Goal: Find specific fact: Find specific fact

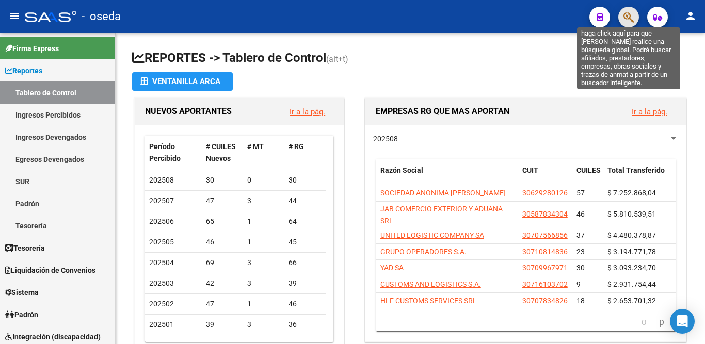
click at [628, 15] on icon "button" at bounding box center [629, 17] width 10 height 12
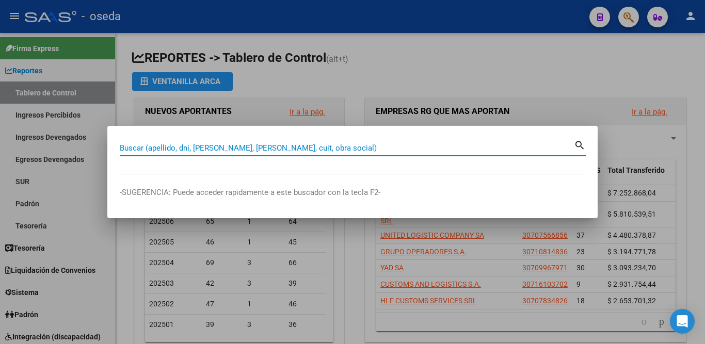
paste input "27381243600"
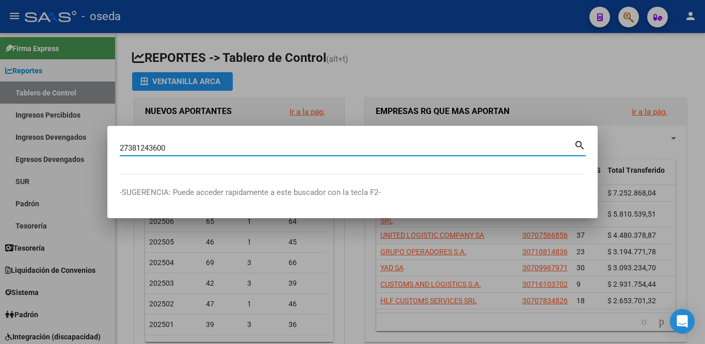
type input "27381243600"
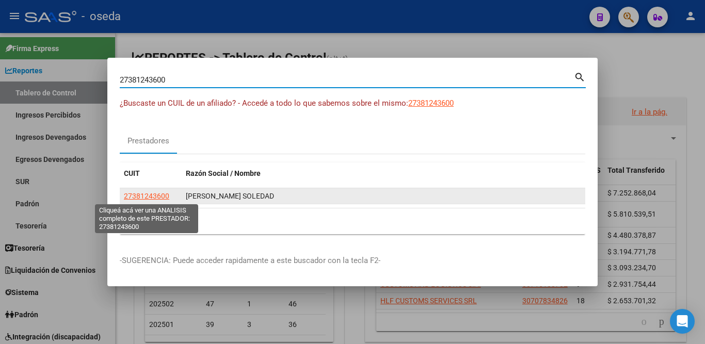
click at [146, 198] on span "27381243600" at bounding box center [146, 196] width 45 height 8
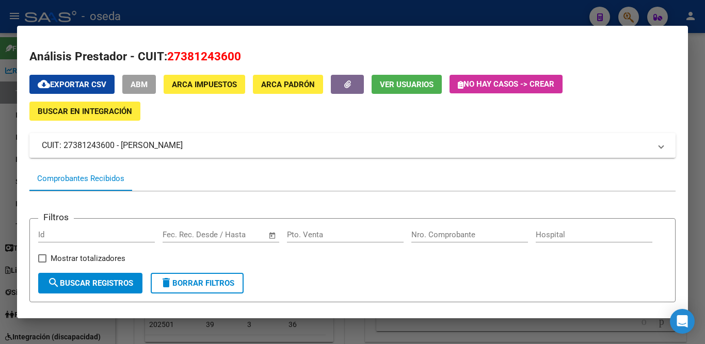
click at [117, 143] on mat-panel-title "CUIT: 27381243600 - [PERSON_NAME]" at bounding box center [346, 145] width 609 height 12
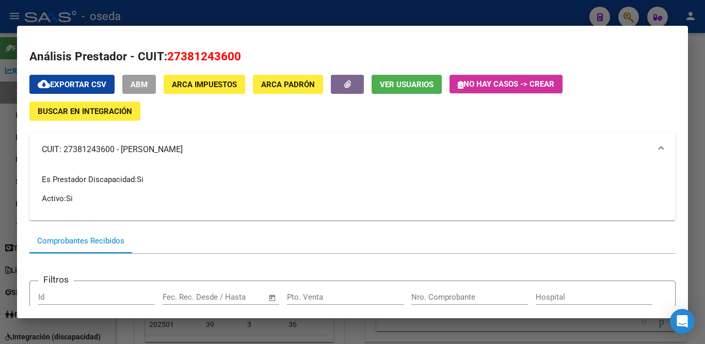
drag, startPoint x: 120, startPoint y: 150, endPoint x: 228, endPoint y: 148, distance: 107.9
click at [228, 148] on mat-panel-title "CUIT: 27381243600 - [PERSON_NAME]" at bounding box center [346, 150] width 609 height 12
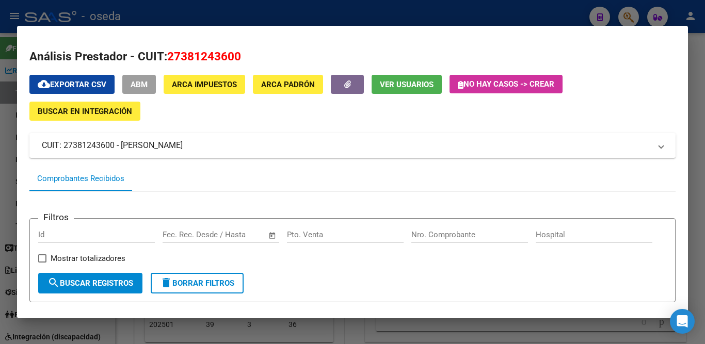
copy mat-panel-title "[PERSON_NAME] SOLEDAD"
